Goal: Task Accomplishment & Management: Manage account settings

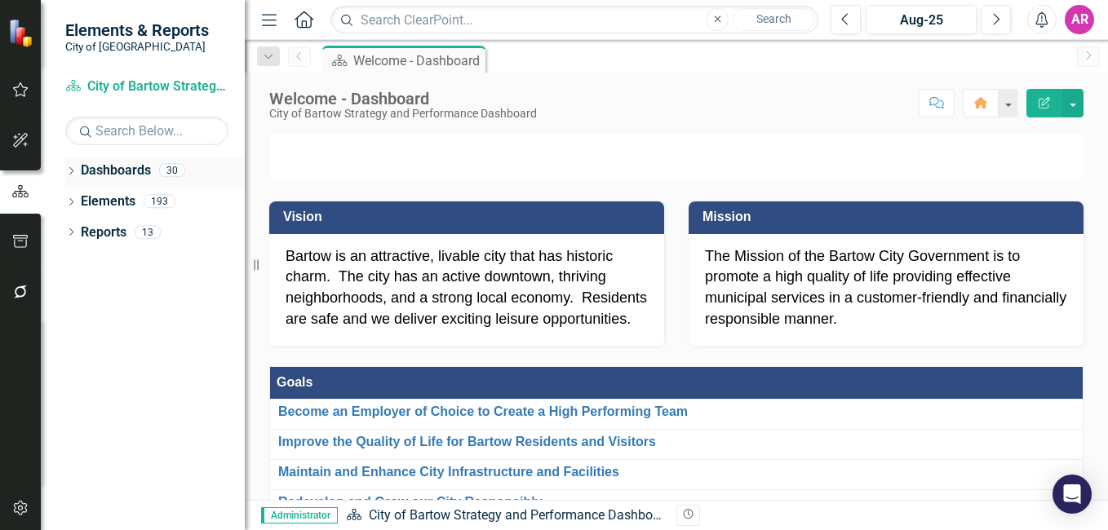
click at [72, 175] on icon "Dropdown" at bounding box center [70, 172] width 11 height 9
click at [82, 201] on icon "Dropdown" at bounding box center [79, 201] width 12 height 10
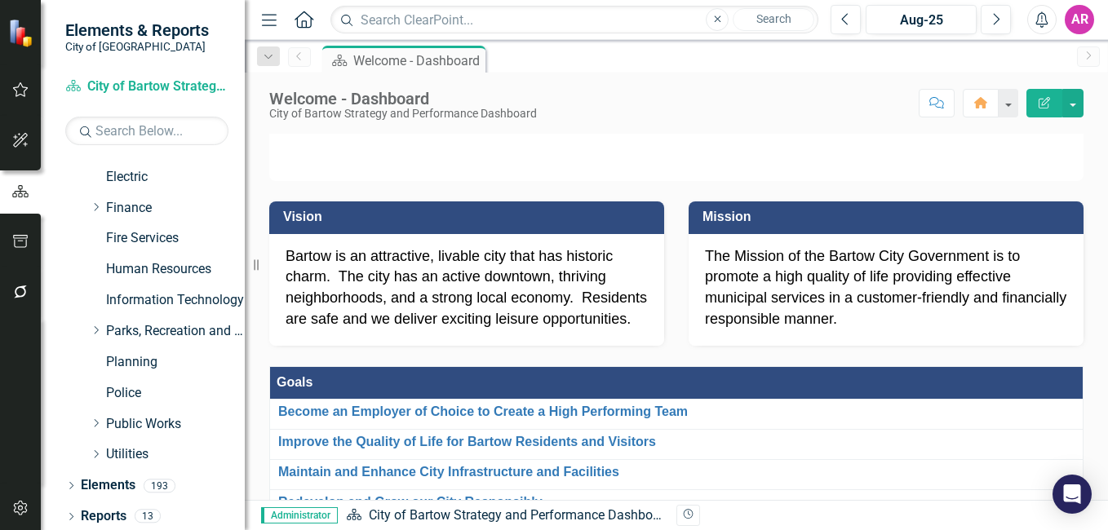
scroll to position [245, 0]
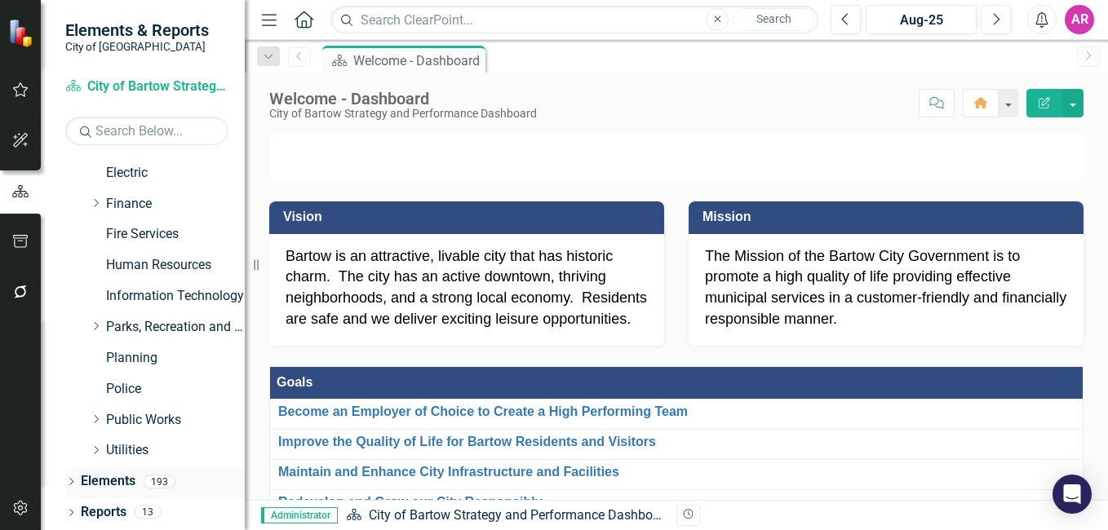
click at [70, 483] on icon "Dropdown" at bounding box center [70, 483] width 11 height 9
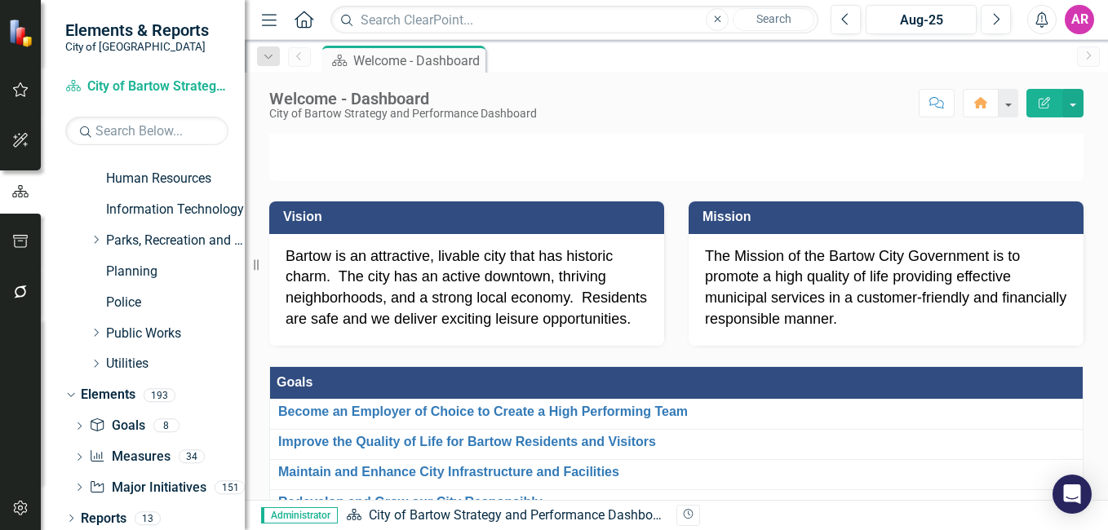
scroll to position [337, 0]
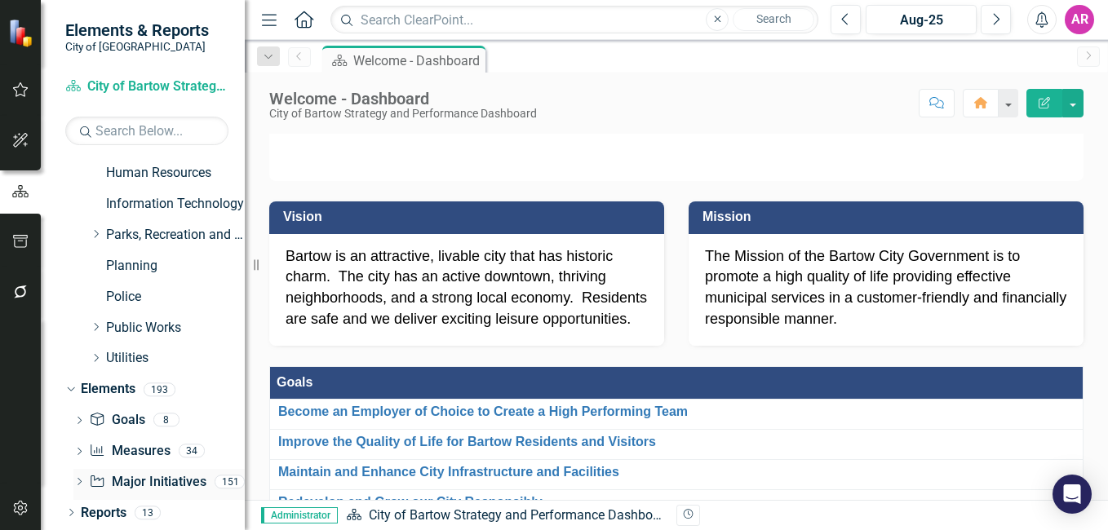
click at [140, 477] on link "Major Initiative Major Initiatives" at bounding box center [147, 482] width 117 height 19
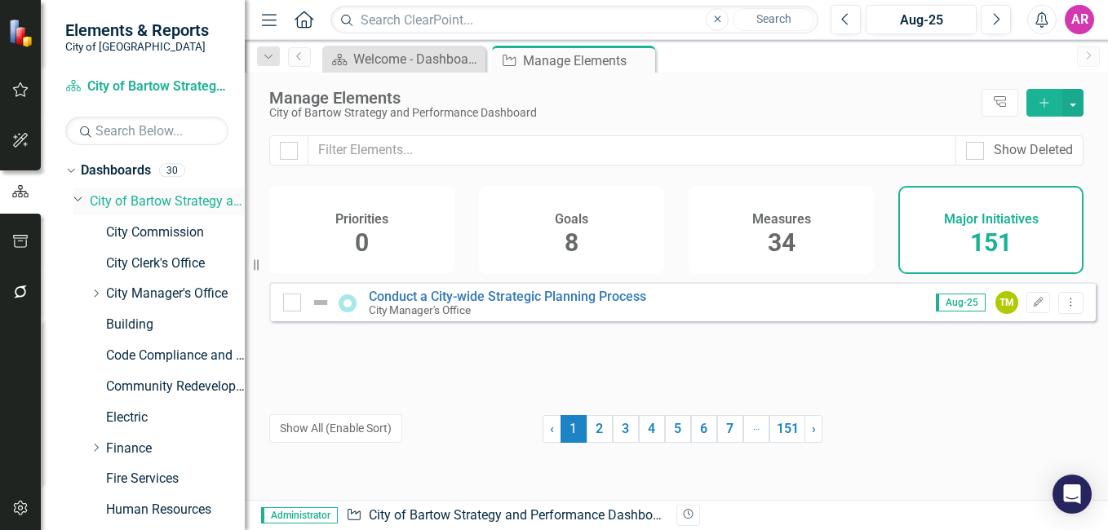
click at [147, 201] on link "City of Bartow Strategy and Performance Dashboard" at bounding box center [167, 202] width 155 height 19
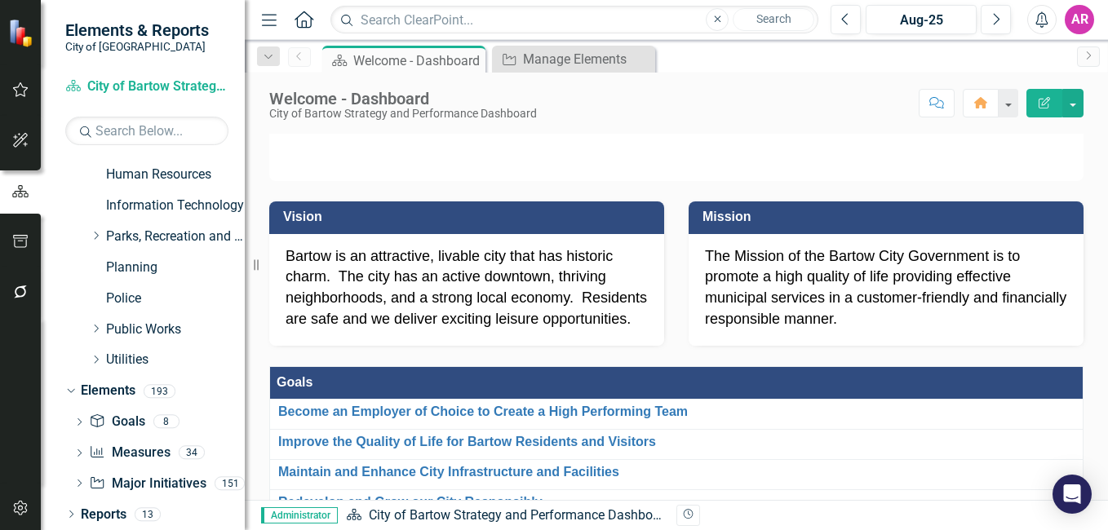
scroll to position [337, 0]
click at [93, 506] on link "Reports" at bounding box center [104, 513] width 46 height 19
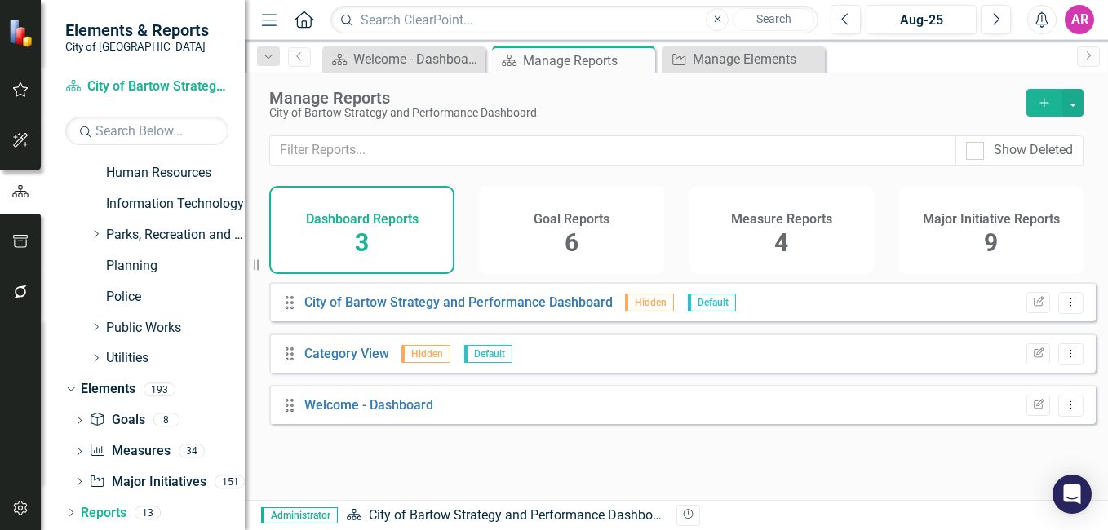
click at [992, 232] on span "9" at bounding box center [991, 242] width 14 height 29
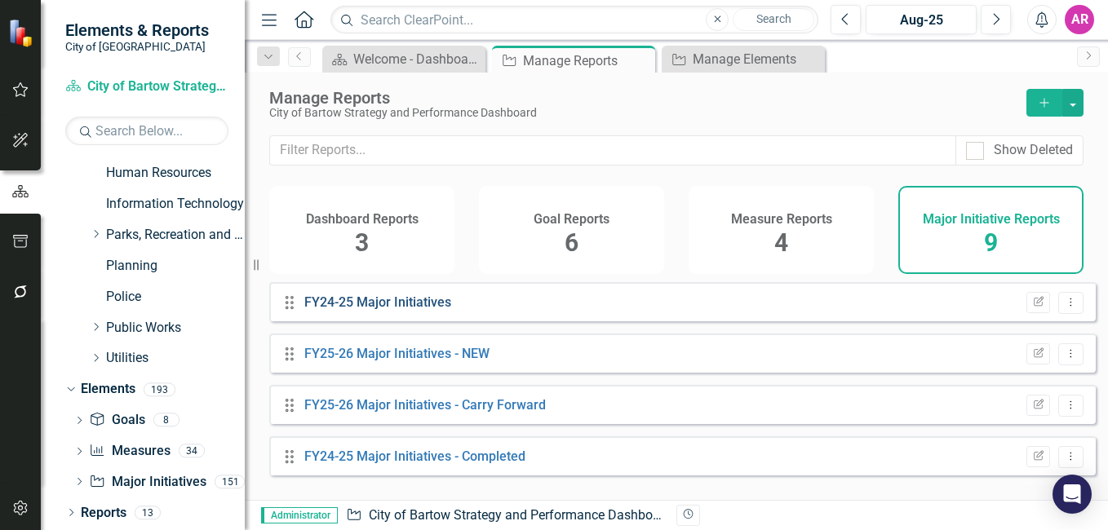
click at [416, 310] on link "FY24-25 Major Initiatives" at bounding box center [377, 301] width 147 height 15
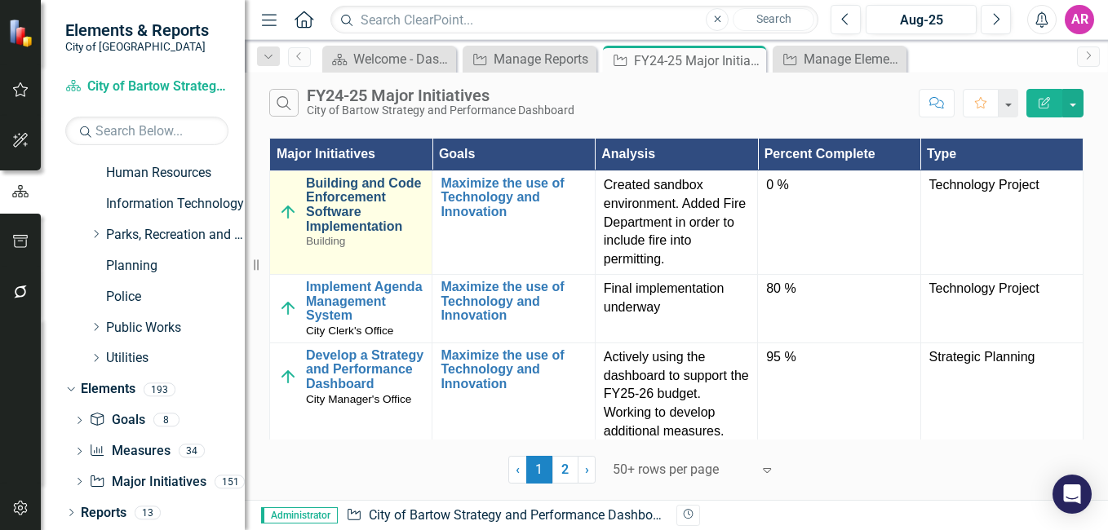
click at [349, 211] on link "Building and Code Enforcement Software Implementation" at bounding box center [364, 204] width 117 height 57
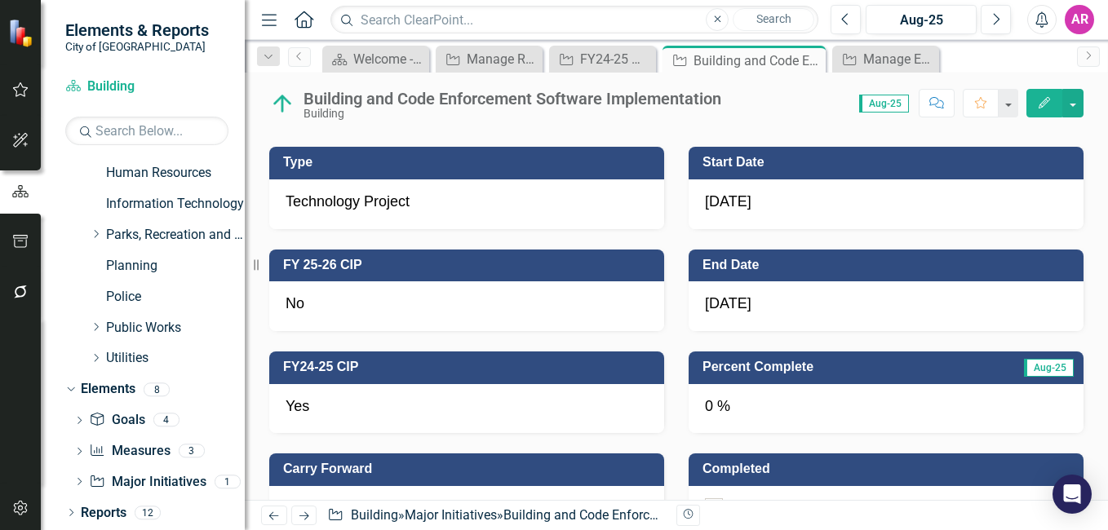
scroll to position [773, 0]
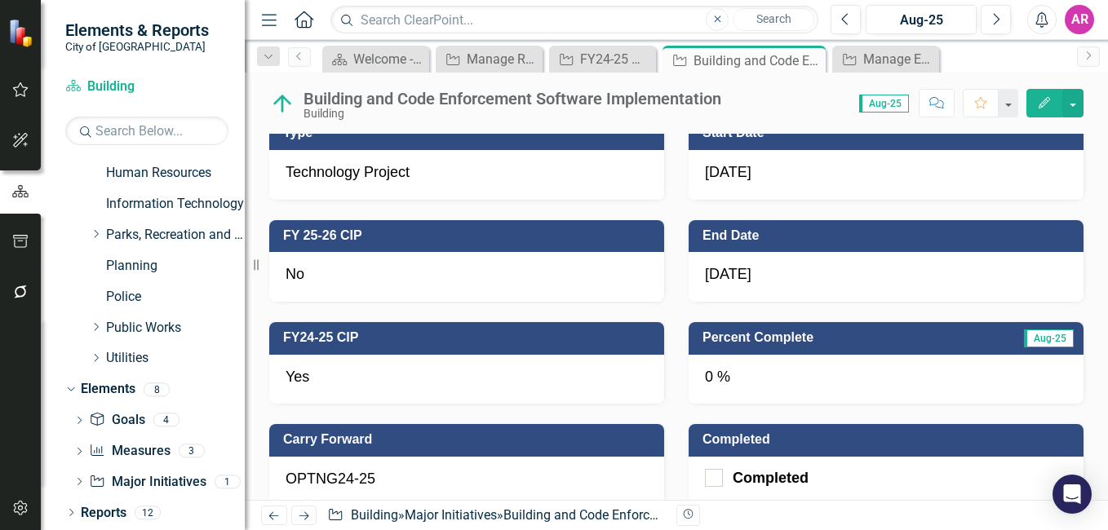
click at [914, 380] on div "0 %" at bounding box center [885, 380] width 395 height 50
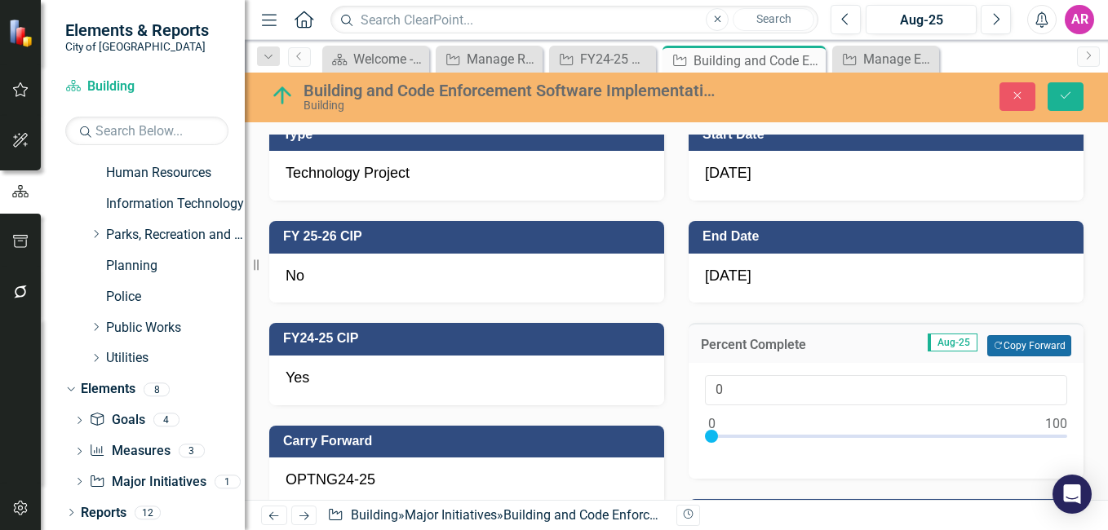
click at [1012, 348] on button "Copy Forward Copy Forward" at bounding box center [1029, 345] width 84 height 21
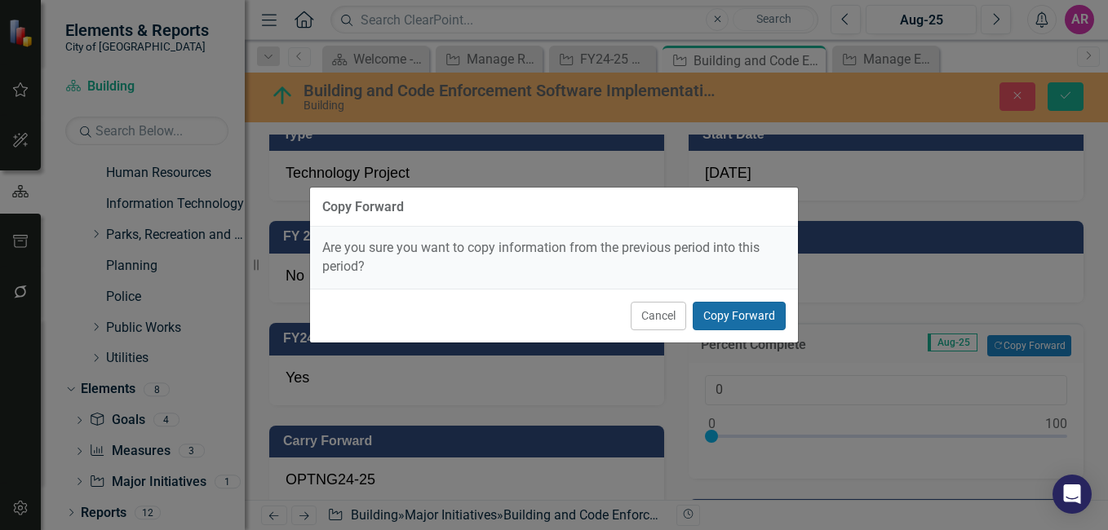
click at [729, 303] on button "Copy Forward" at bounding box center [739, 316] width 93 height 29
type input "10"
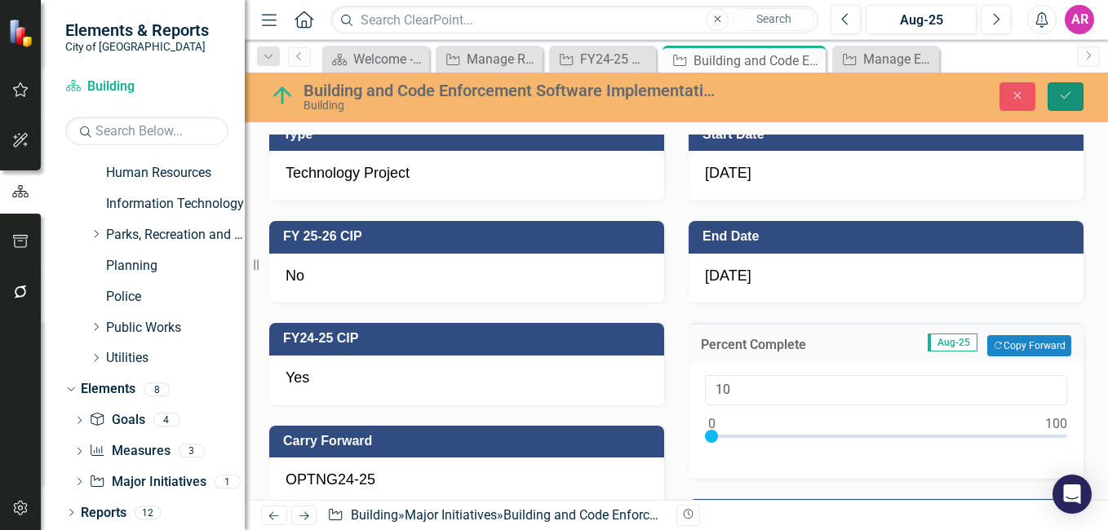
click at [1068, 106] on button "Save" at bounding box center [1065, 96] width 36 height 29
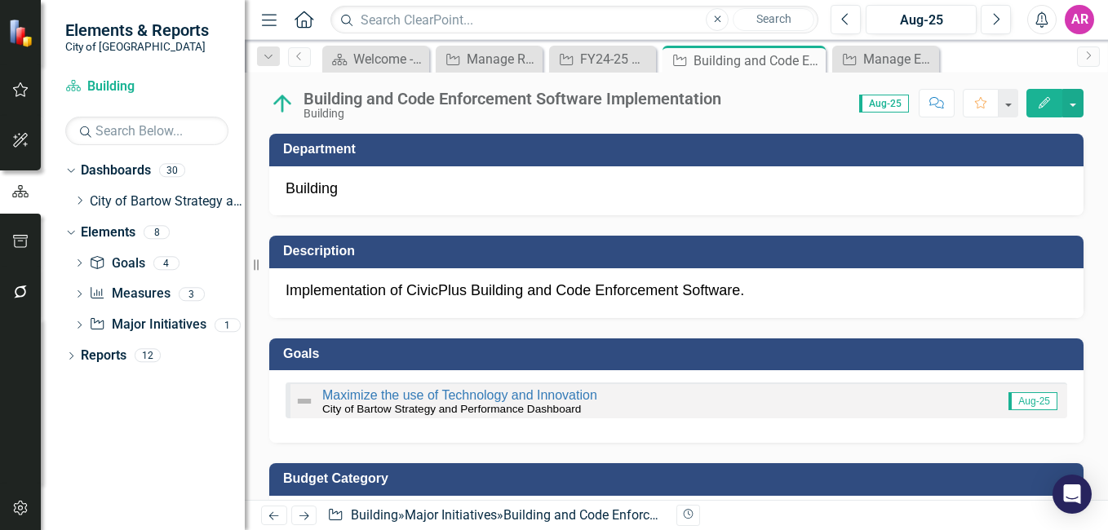
scroll to position [0, 0]
click at [582, 63] on div "FY24-25 Major Initiatives" at bounding box center [605, 59] width 51 height 20
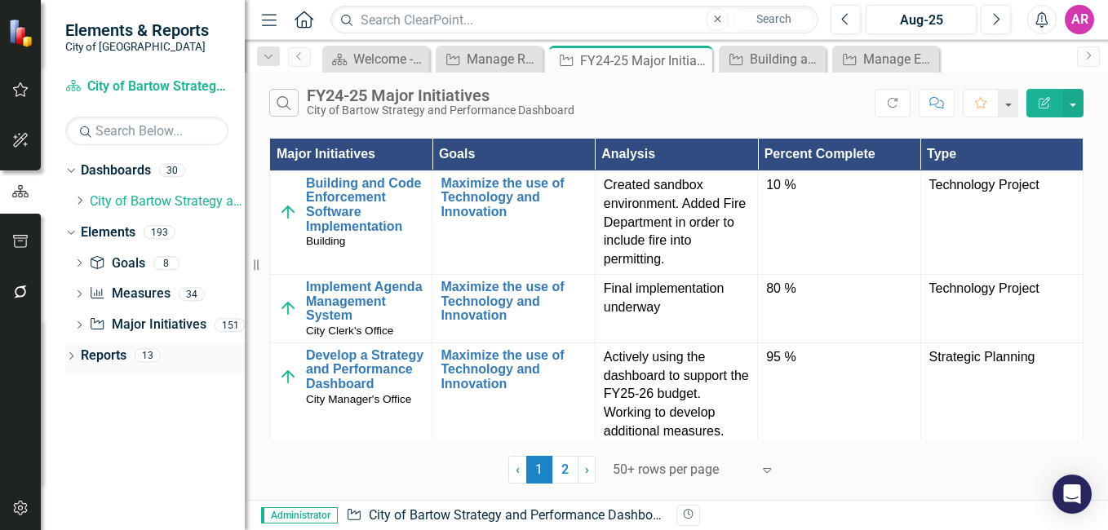
click at [72, 362] on div "Dropdown" at bounding box center [70, 358] width 11 height 14
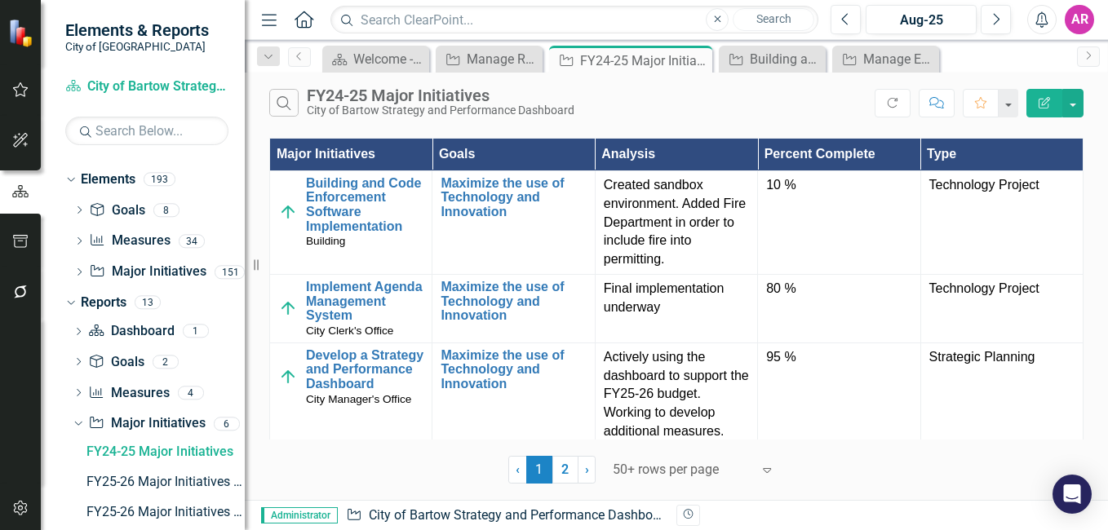
scroll to position [65, 0]
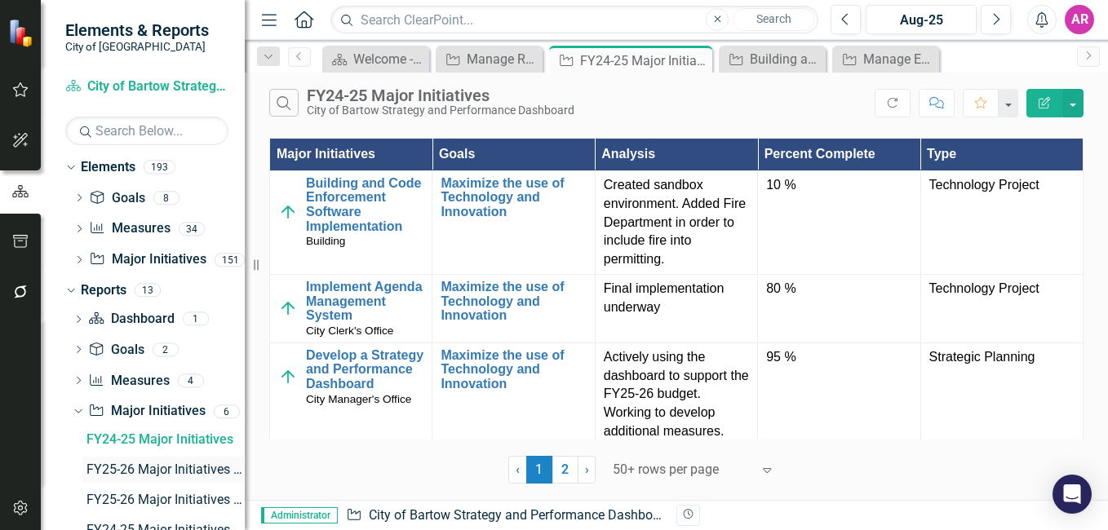
click at [189, 471] on div "FY25-26 Major Initiatives - NEW" at bounding box center [165, 470] width 158 height 15
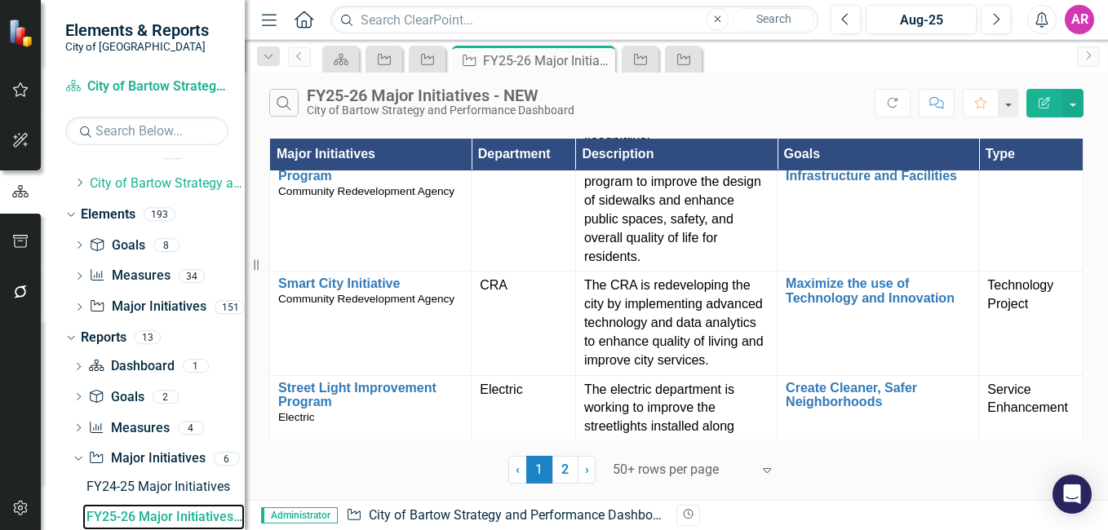
scroll to position [833, 0]
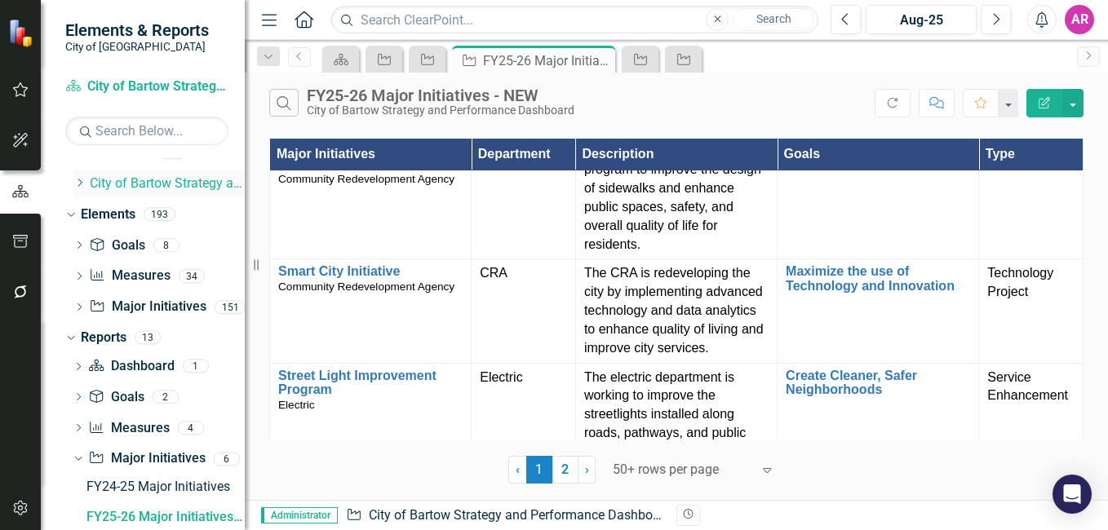
click at [77, 183] on icon "Dropdown" at bounding box center [79, 183] width 12 height 10
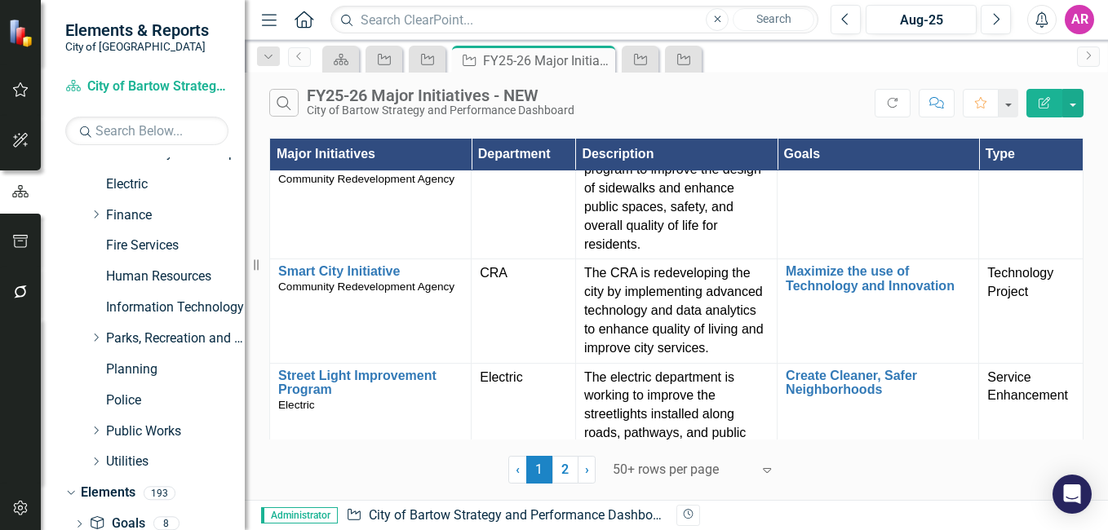
scroll to position [236, 0]
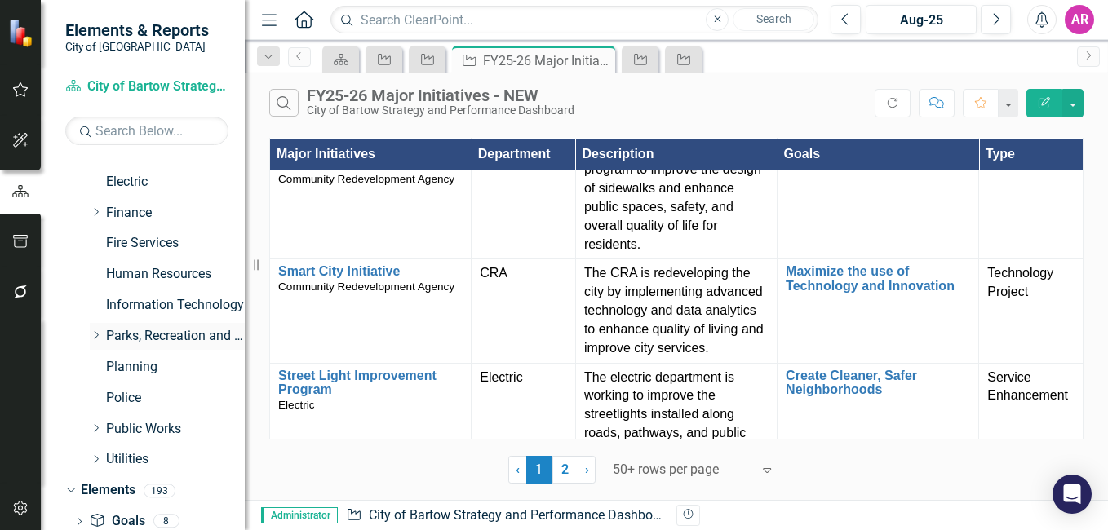
click at [162, 336] on link "Parks, Recreation and Cultural Arts" at bounding box center [175, 336] width 139 height 19
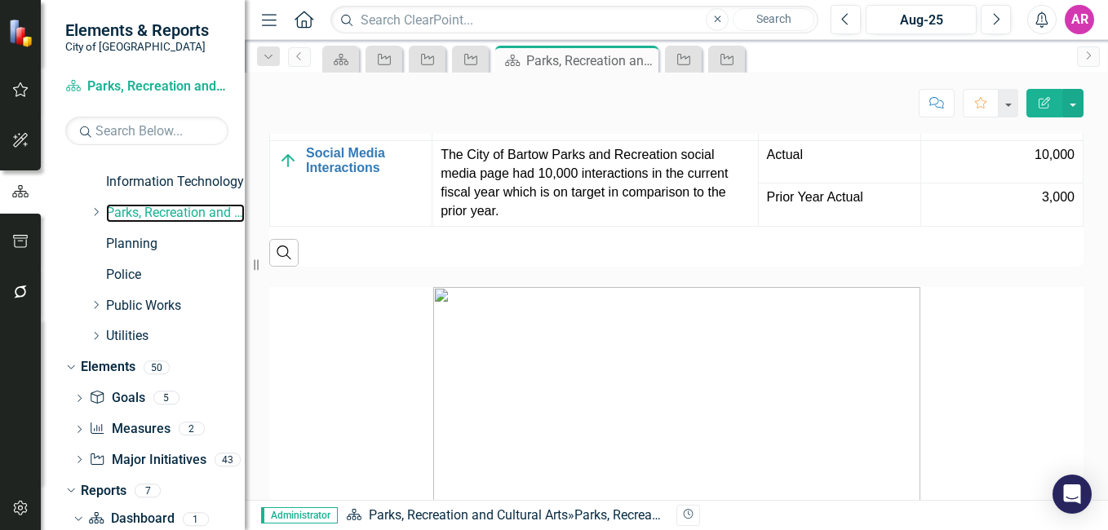
scroll to position [361, 0]
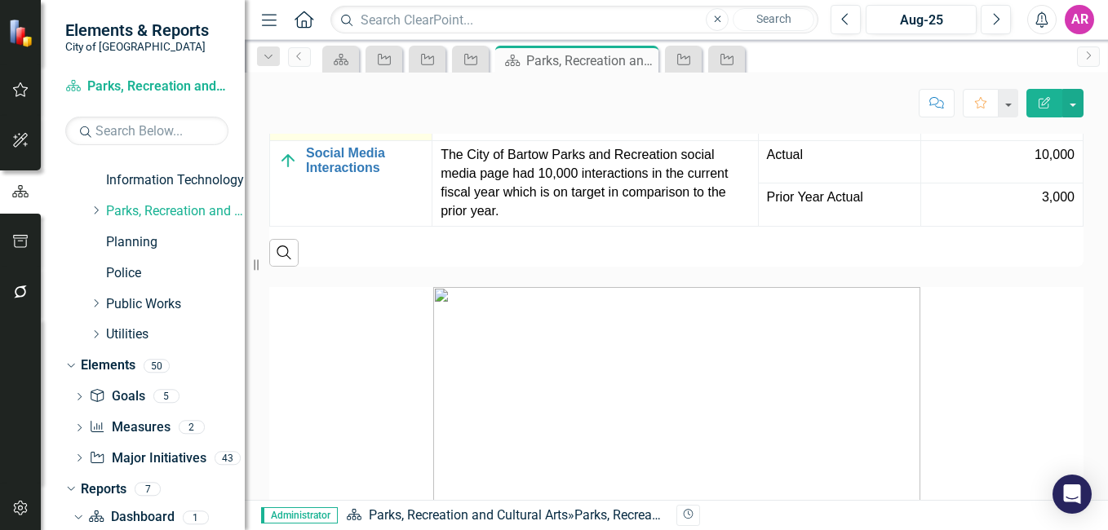
click at [329, 78] on link "Participation Rate" at bounding box center [364, 71] width 117 height 15
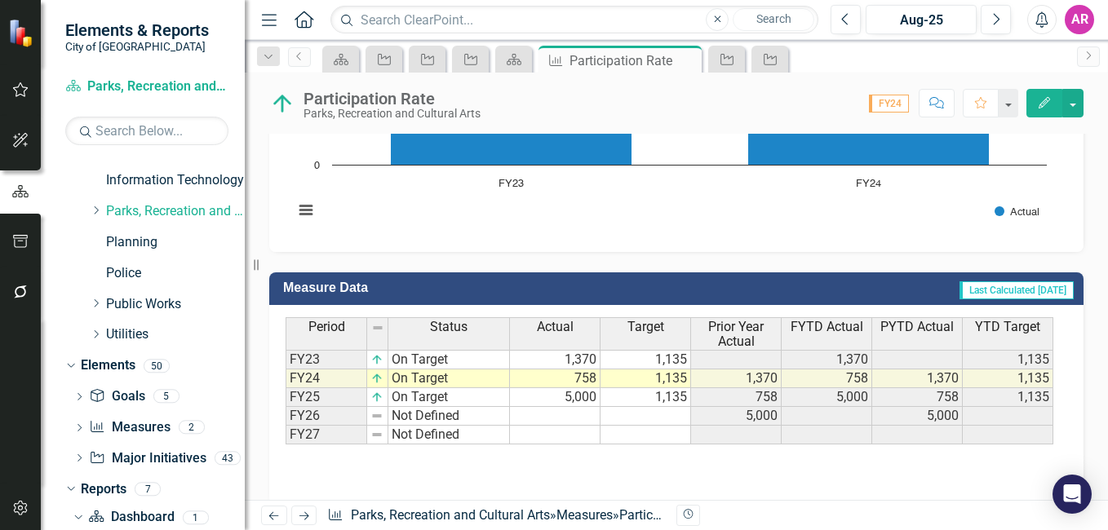
scroll to position [637, 0]
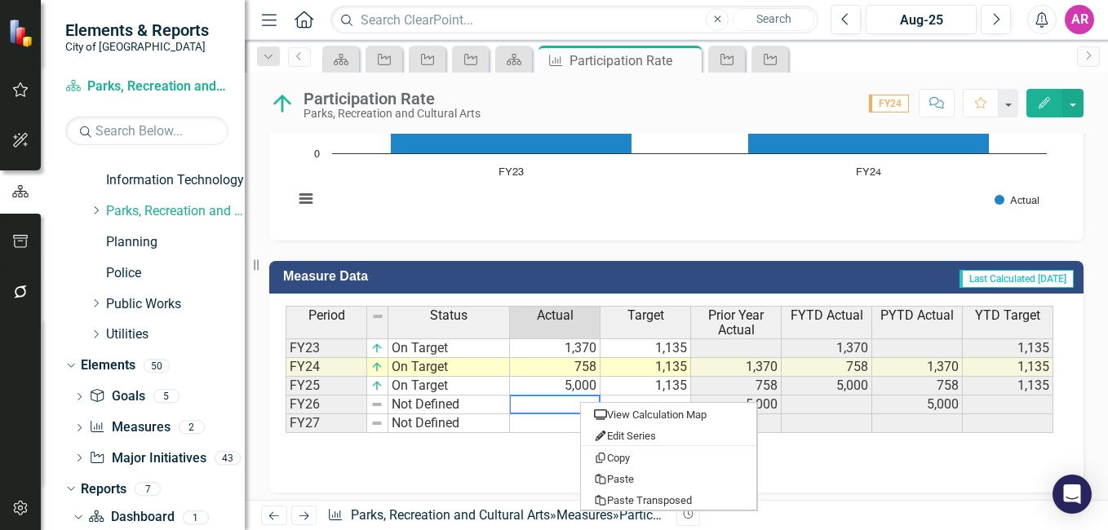
click at [580, 401] on td at bounding box center [555, 405] width 91 height 19
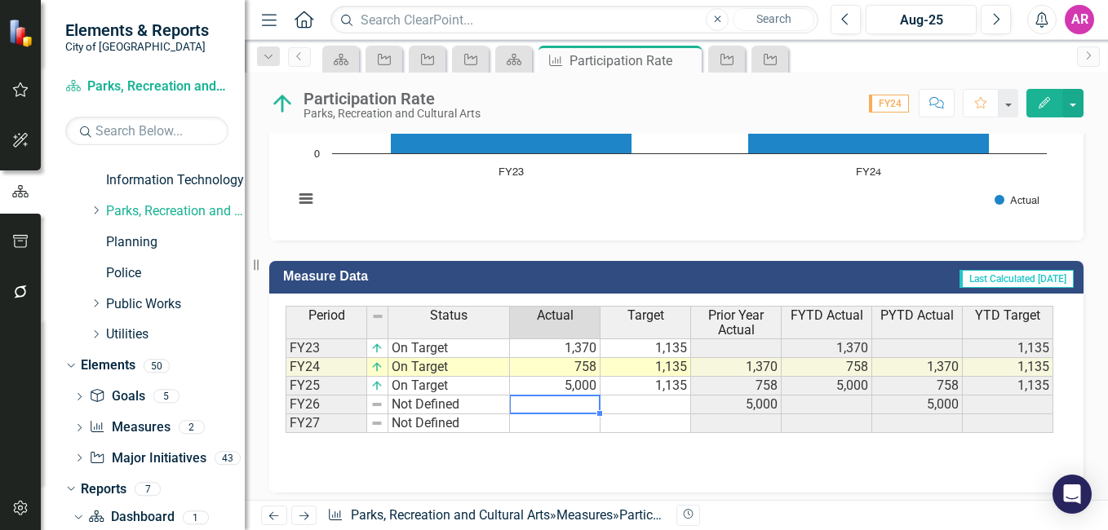
click at [580, 401] on td at bounding box center [555, 405] width 91 height 19
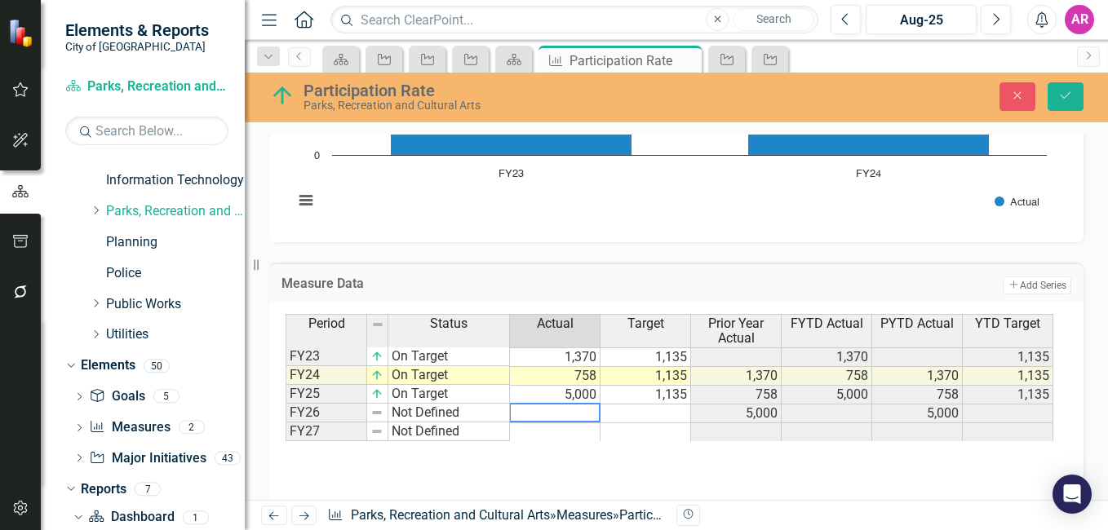
click at [448, 407] on td "Not Defined" at bounding box center [449, 413] width 122 height 19
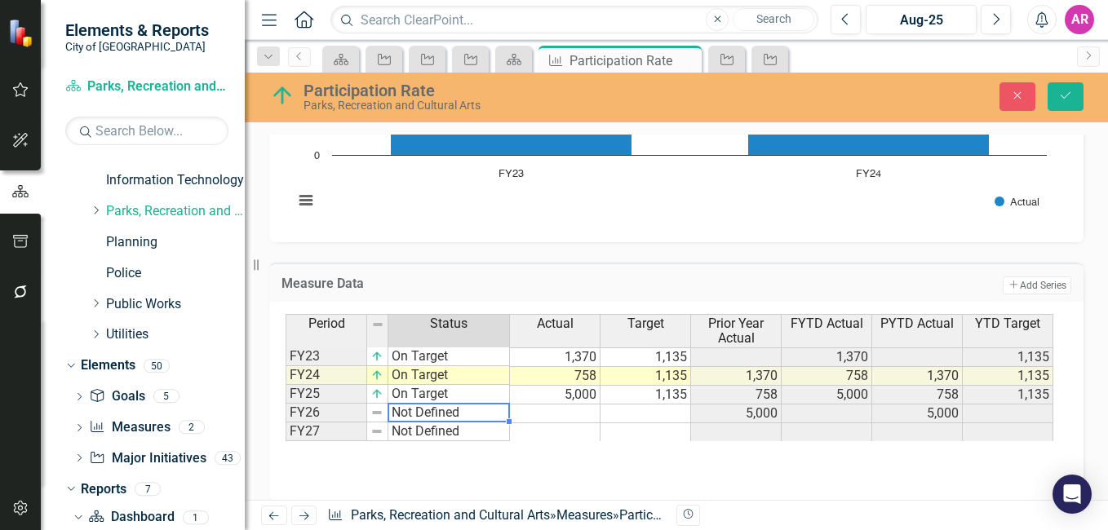
click at [432, 414] on td "Not Defined" at bounding box center [449, 413] width 122 height 19
type textarea "Not Defined"
click at [648, 253] on div "Measure Data Add Add Series Period Status Actual Target Prior Year Actual FYTD …" at bounding box center [676, 371] width 839 height 259
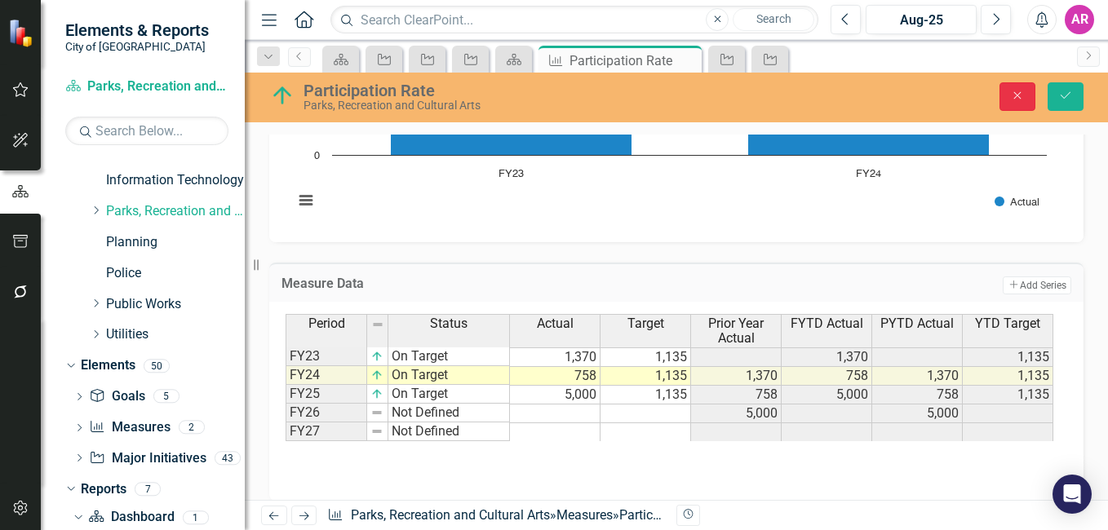
click at [1009, 93] on button "Close" at bounding box center [1017, 96] width 36 height 29
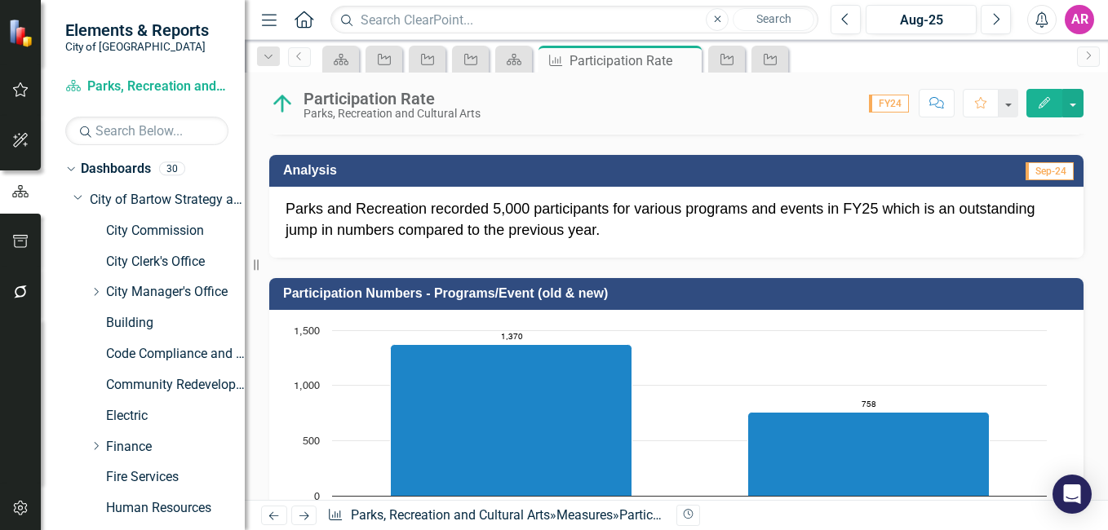
scroll to position [0, 0]
click at [126, 422] on link "Electric" at bounding box center [175, 418] width 139 height 19
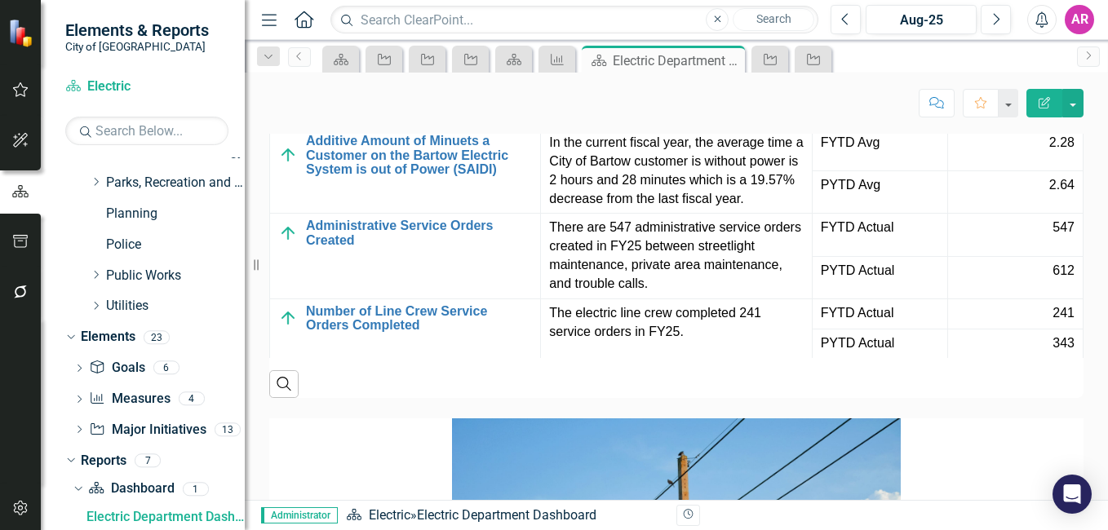
scroll to position [2540, 0]
